Goal: Information Seeking & Learning: Get advice/opinions

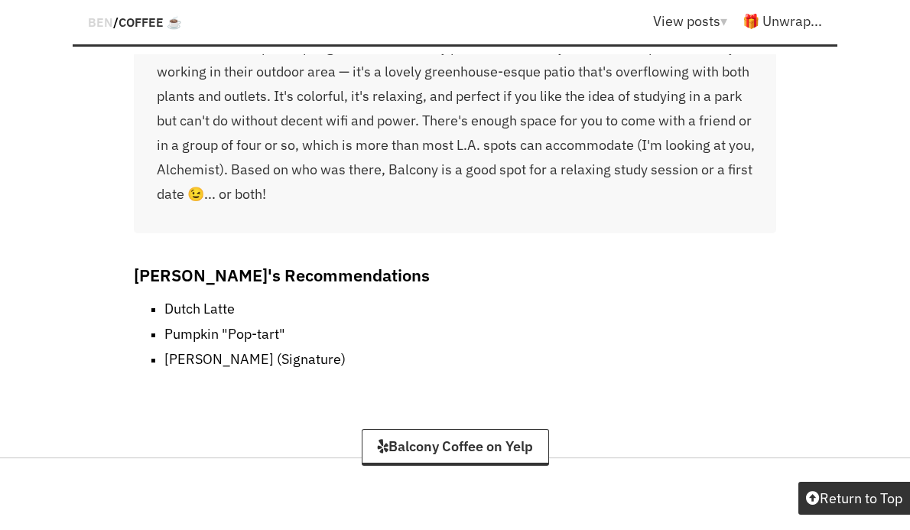
scroll to position [2793, 0]
click at [408, 428] on link "Balcony Coffee on Yelp" at bounding box center [455, 446] width 187 height 37
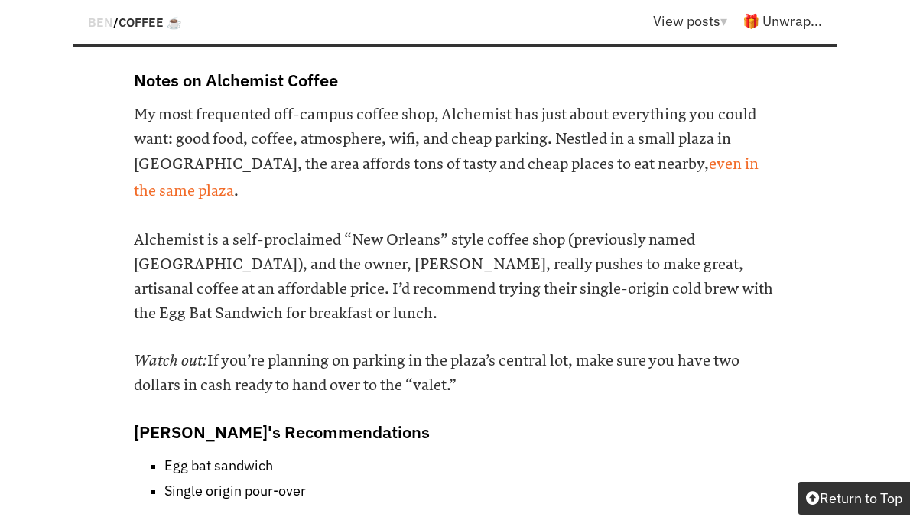
scroll to position [9076, 0]
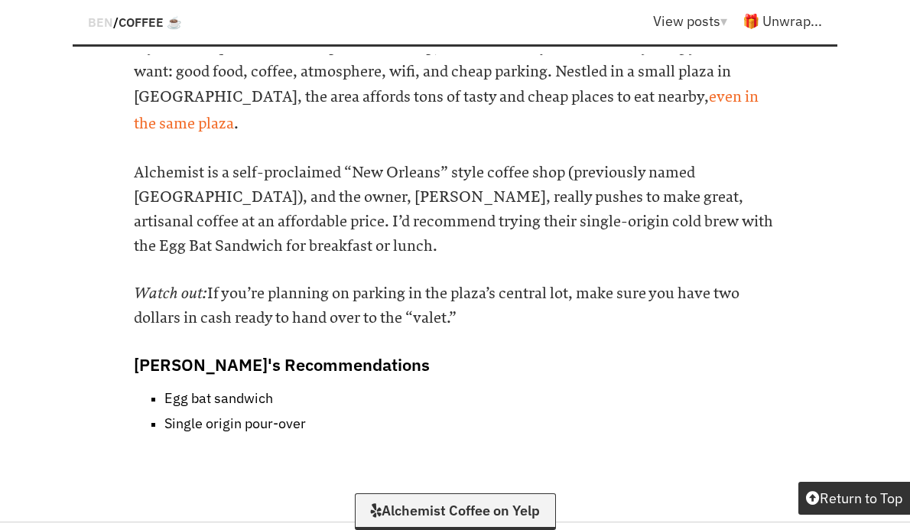
click at [464, 493] on link "Alchemist Coffee on Yelp" at bounding box center [455, 511] width 201 height 37
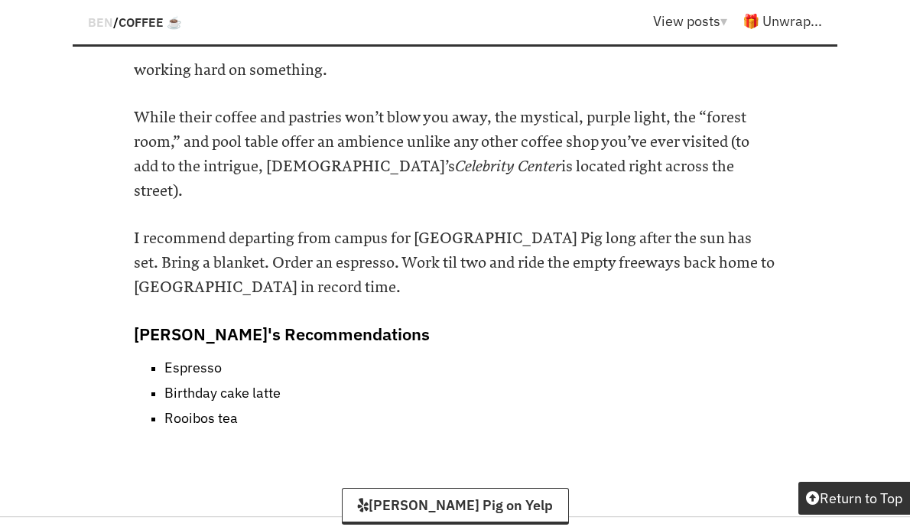
scroll to position [15761, 0]
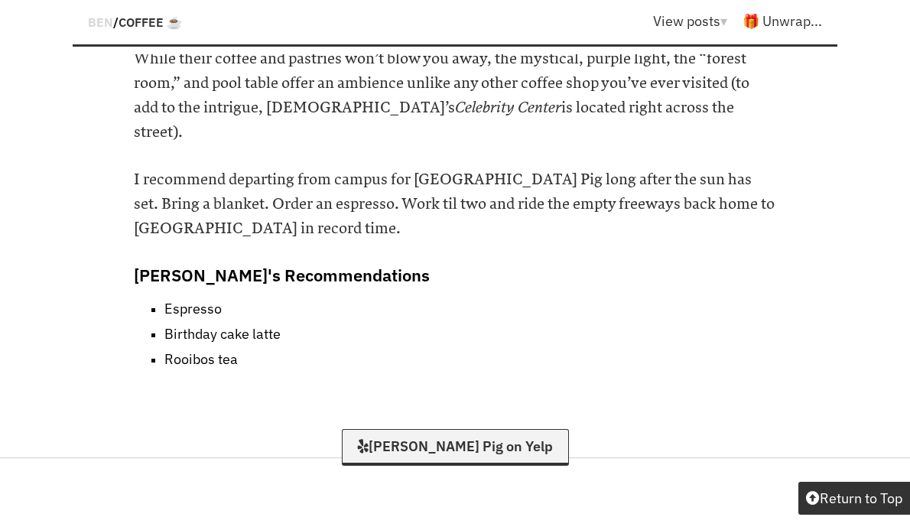
click at [486, 429] on link "[PERSON_NAME] Pig on Yelp" at bounding box center [455, 447] width 227 height 37
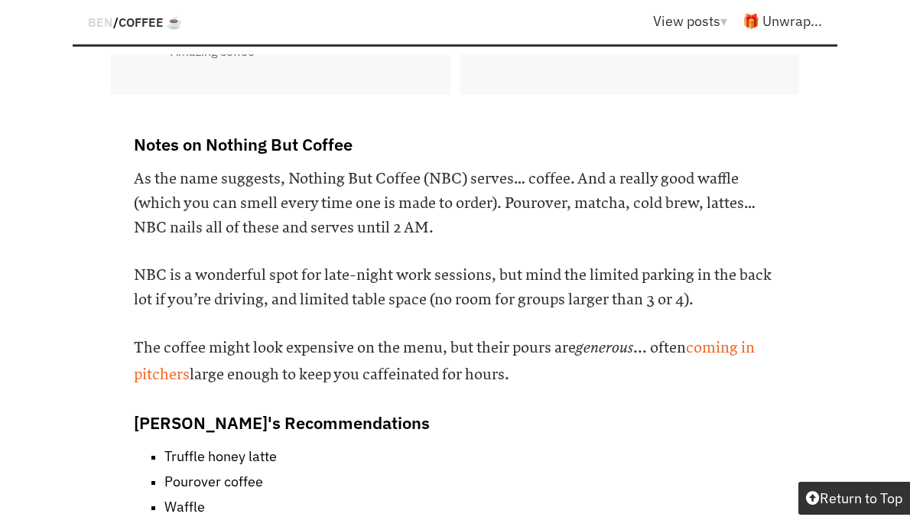
scroll to position [17032, 0]
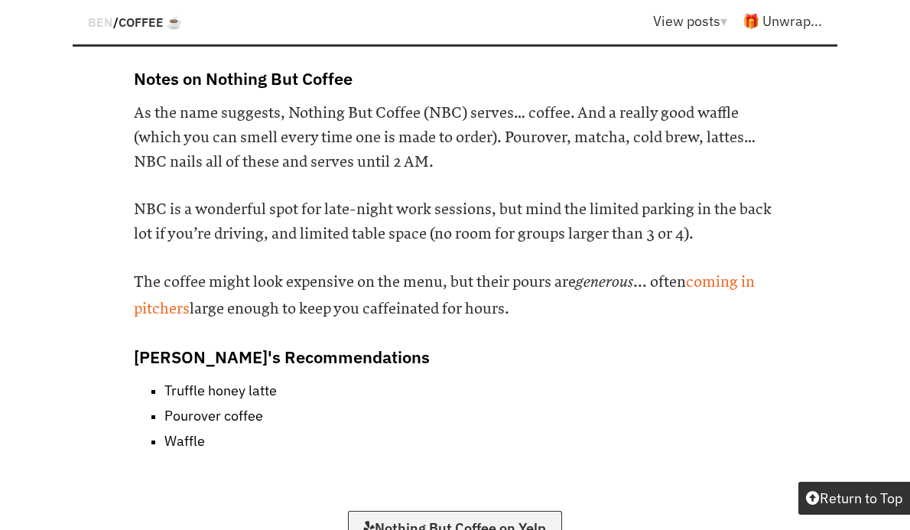
click at [514, 511] on link "Nothing But Coffee on Yelp" at bounding box center [455, 529] width 214 height 37
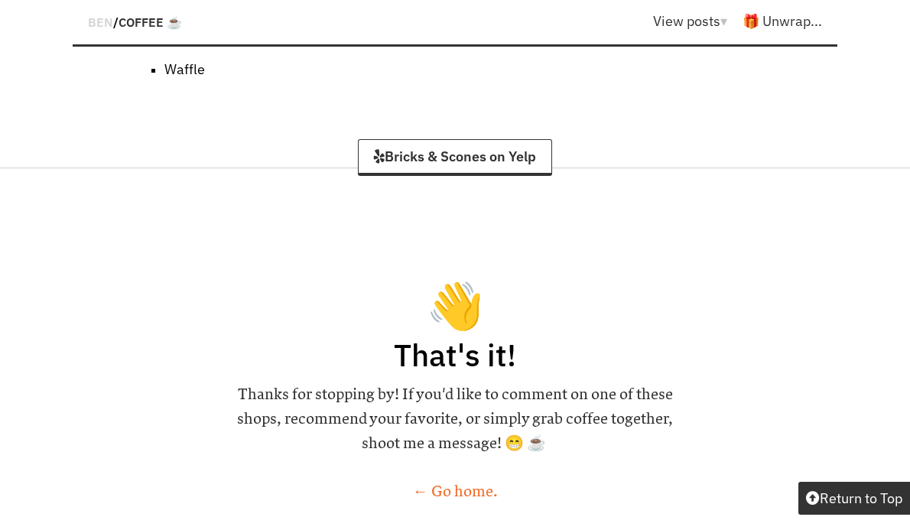
scroll to position [19102, 0]
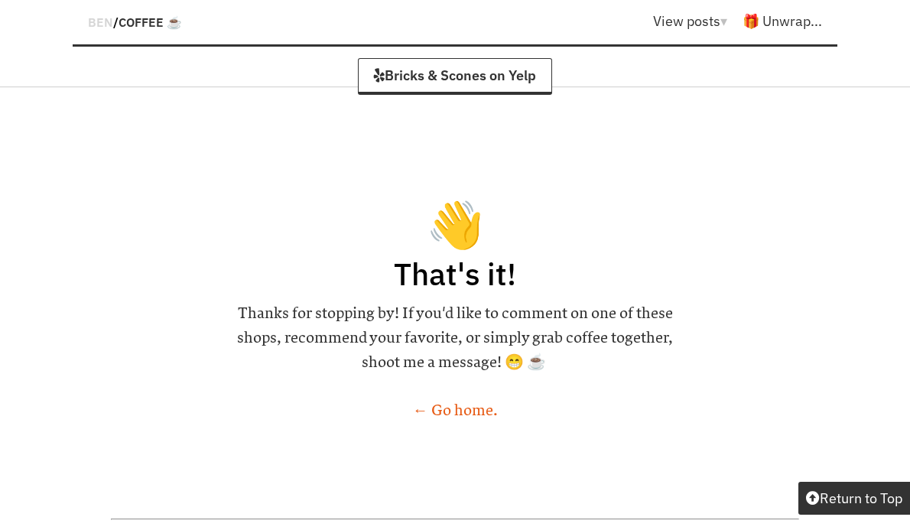
click at [461, 402] on link "← Go home." at bounding box center [455, 411] width 85 height 18
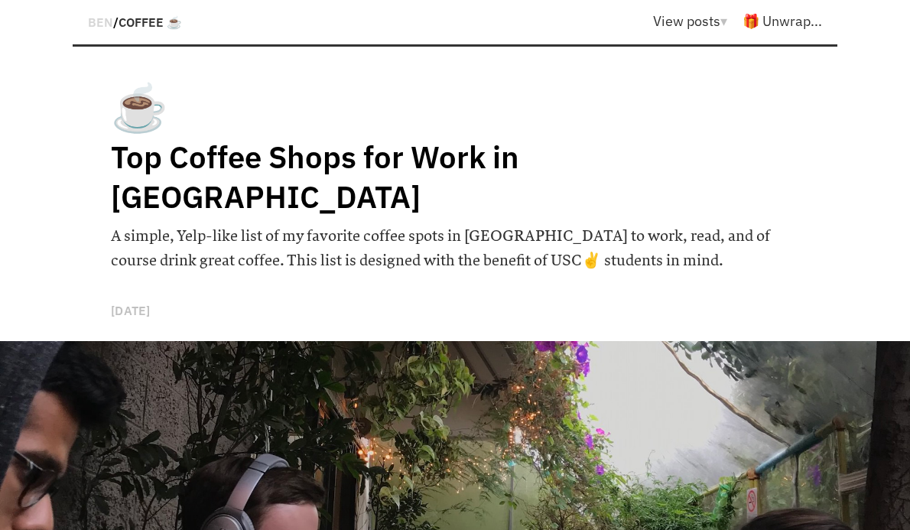
scroll to position [845, 0]
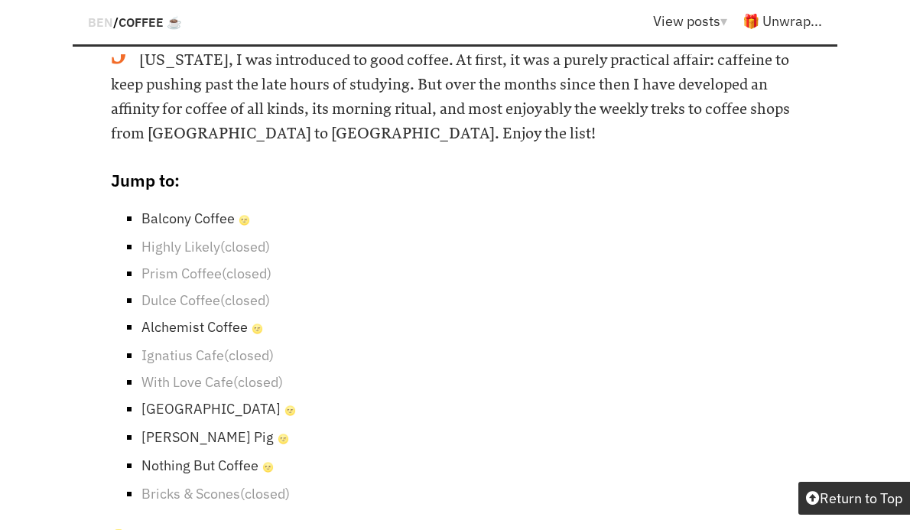
click at [188, 318] on link "Alchemist Coffee 🌝" at bounding box center [203, 327] width 122 height 18
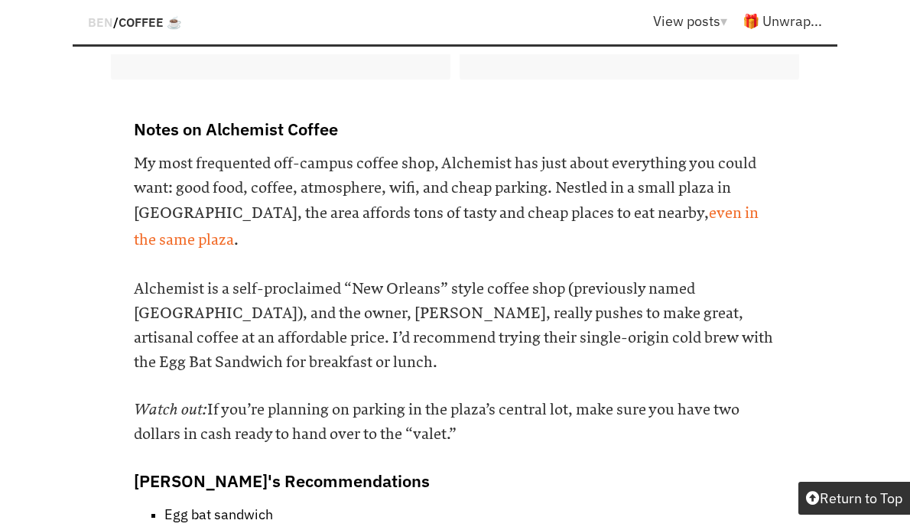
scroll to position [8966, 0]
